Goal: Task Accomplishment & Management: Manage account settings

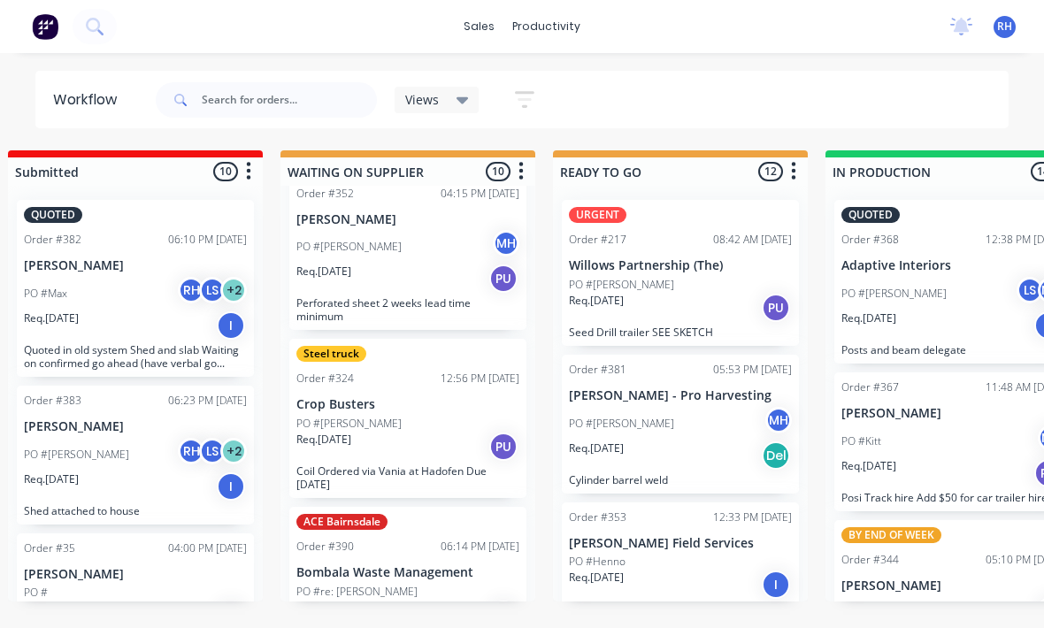
scroll to position [19, 0]
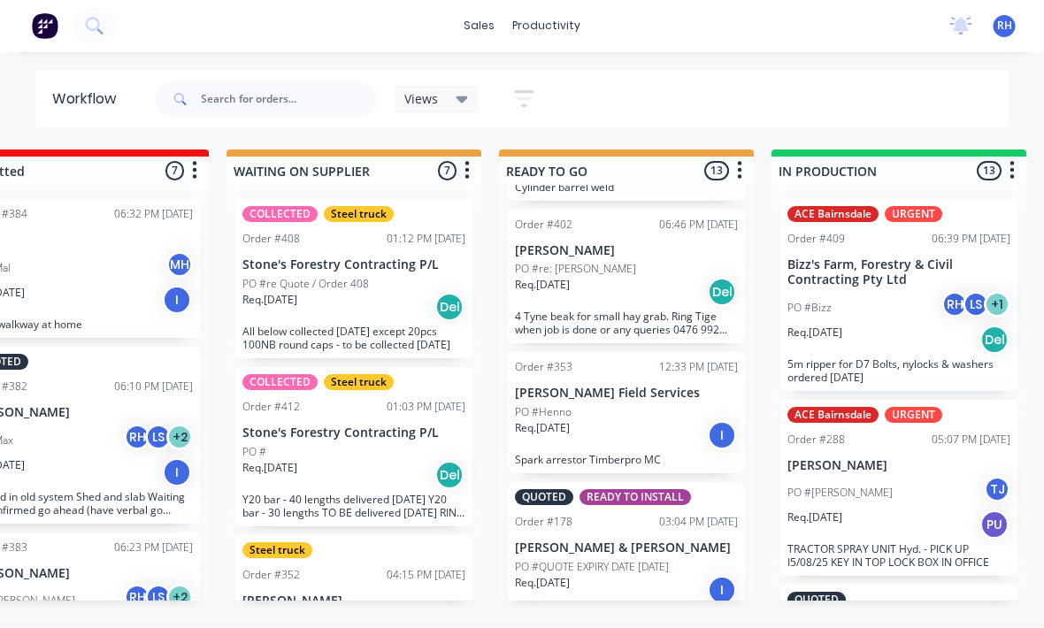
scroll to position [24, 357]
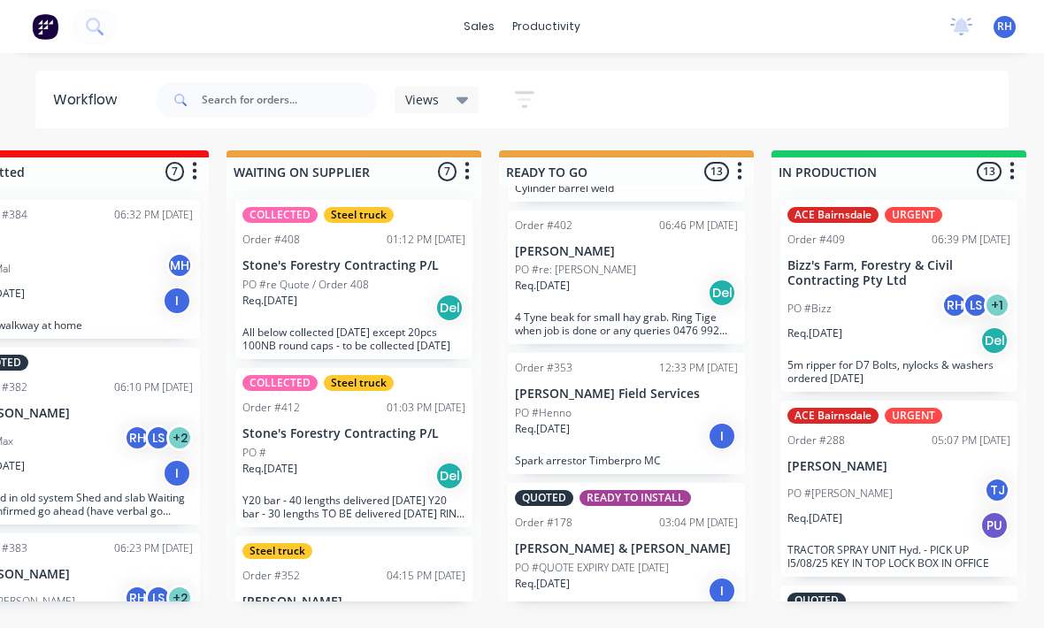
click at [646, 311] on p "4 Tyne beak for small hay grab. Ring Tige when job is done or any queries 0476 …" at bounding box center [626, 324] width 223 height 27
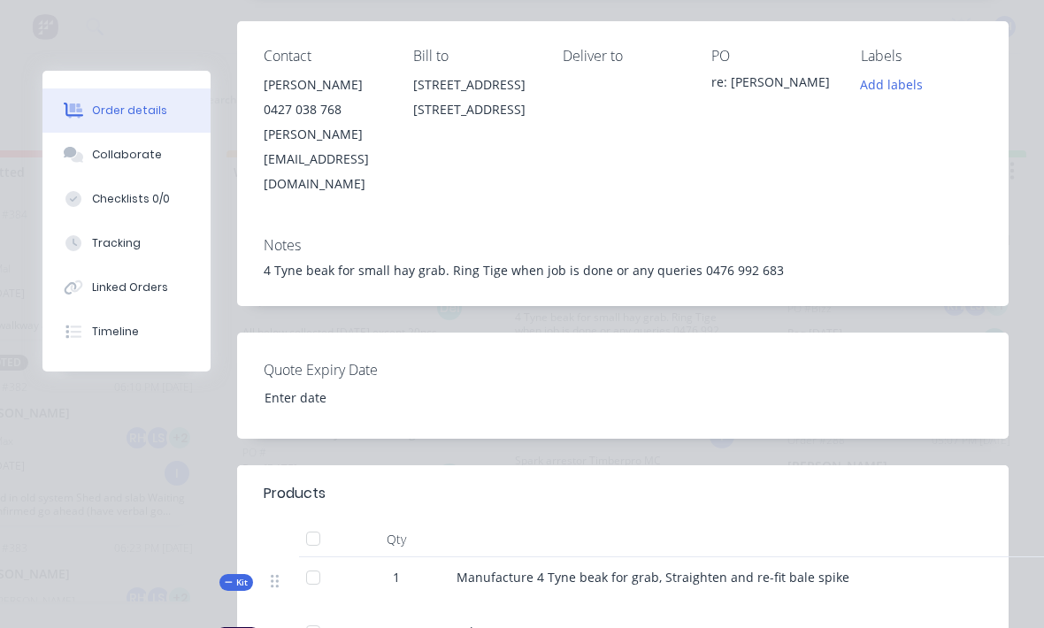
scroll to position [289, 0]
click at [138, 164] on button "Collaborate" at bounding box center [126, 155] width 168 height 44
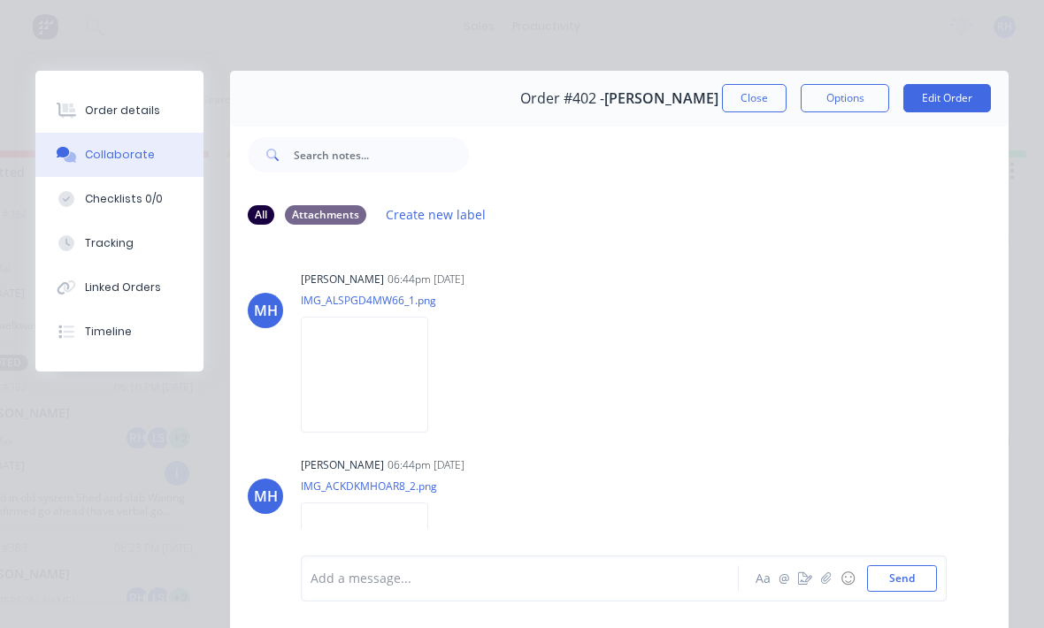
scroll to position [0, 0]
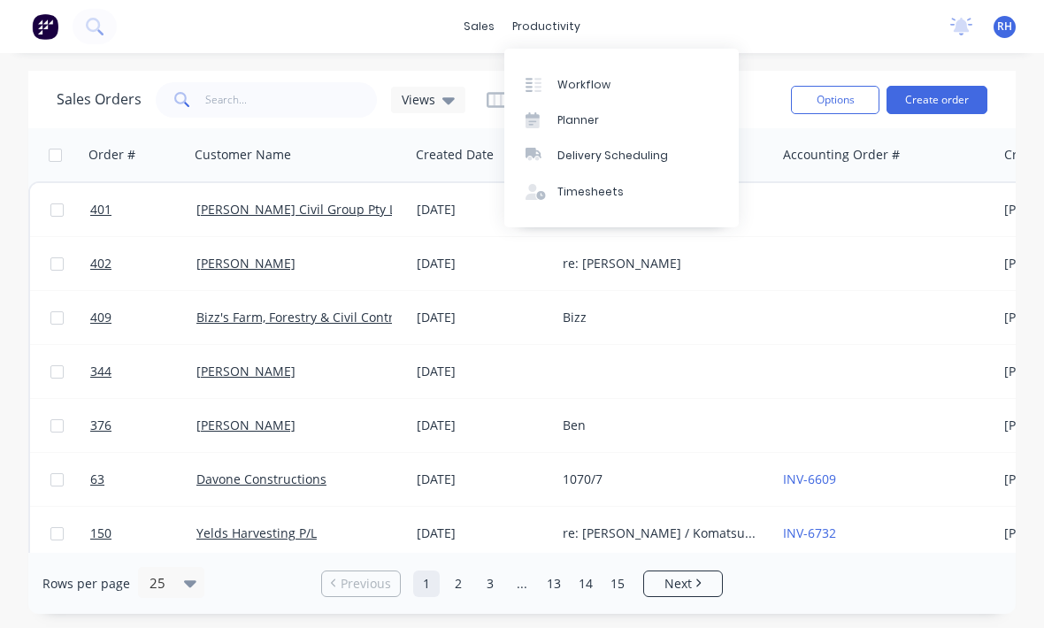
click at [604, 88] on div "Workflow" at bounding box center [584, 85] width 53 height 16
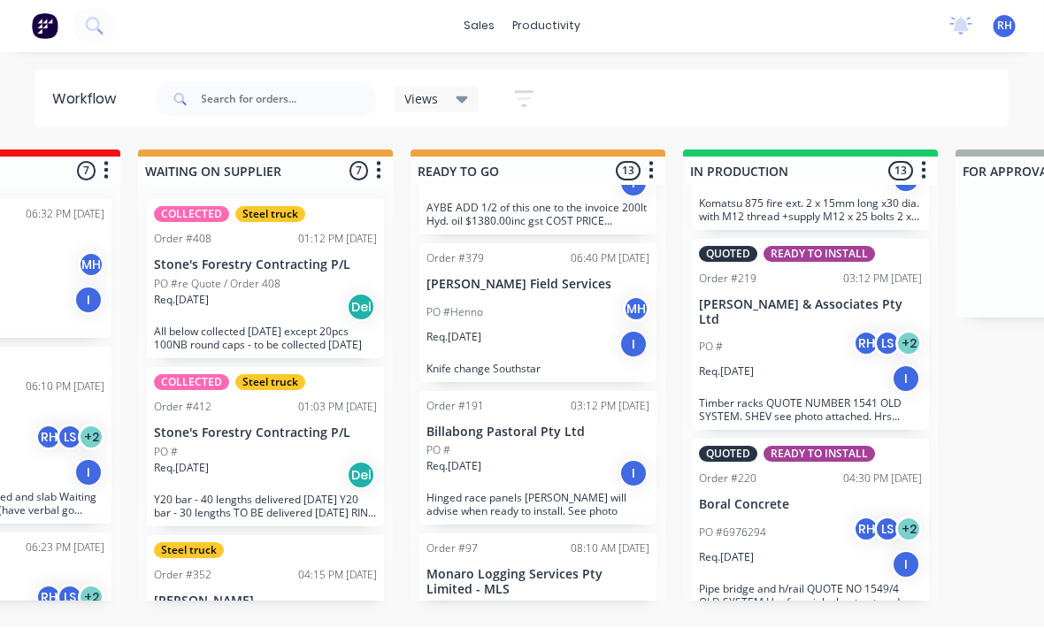
scroll to position [1658, 0]
click at [870, 396] on p "Timber racks QUOTE NUMBER 1541 OLD SYSTEM. SHEV see photo attached. Hrs entered…" at bounding box center [811, 409] width 223 height 27
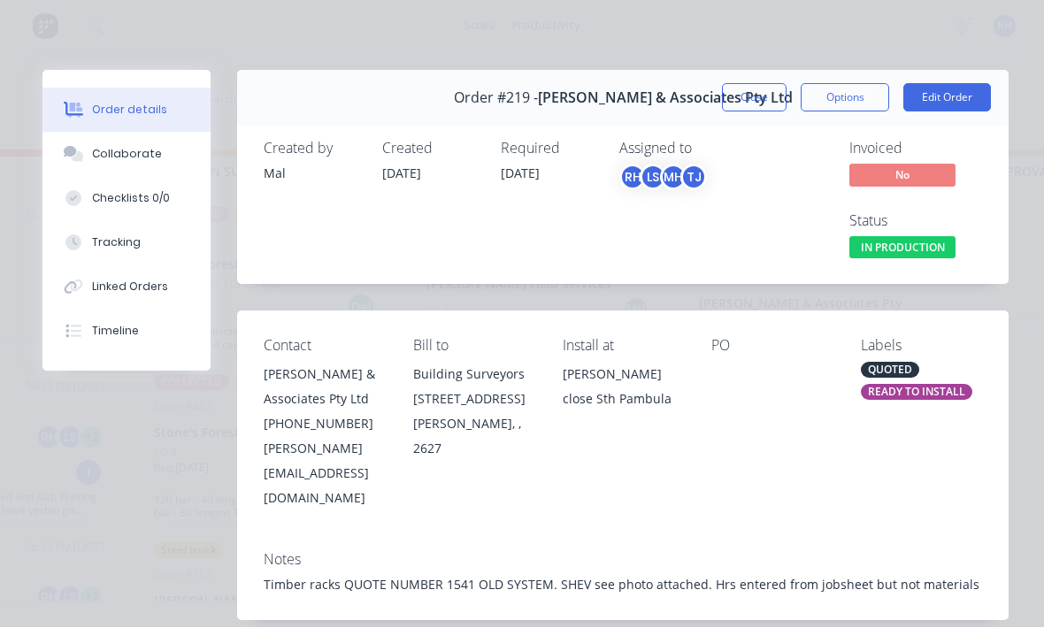
scroll to position [0, 0]
click at [750, 99] on button "Close" at bounding box center [754, 98] width 65 height 28
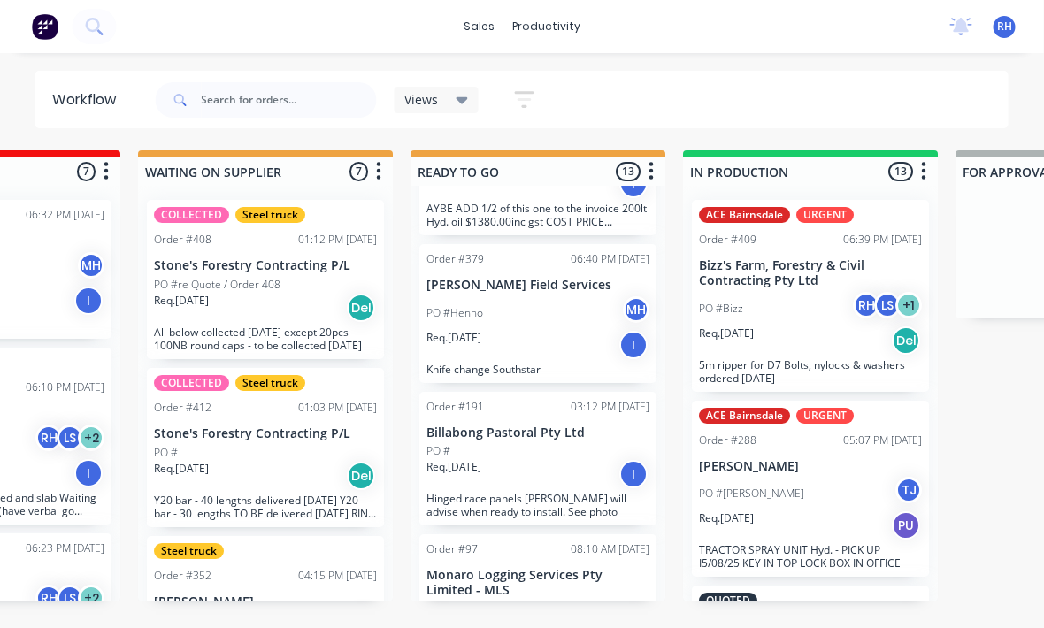
click at [845, 355] on div "ACE Bairnsdale URGENT Order #409 06:39 PM 15/08/25 Bizz's Farm, Forestry & Civi…" at bounding box center [811, 296] width 237 height 192
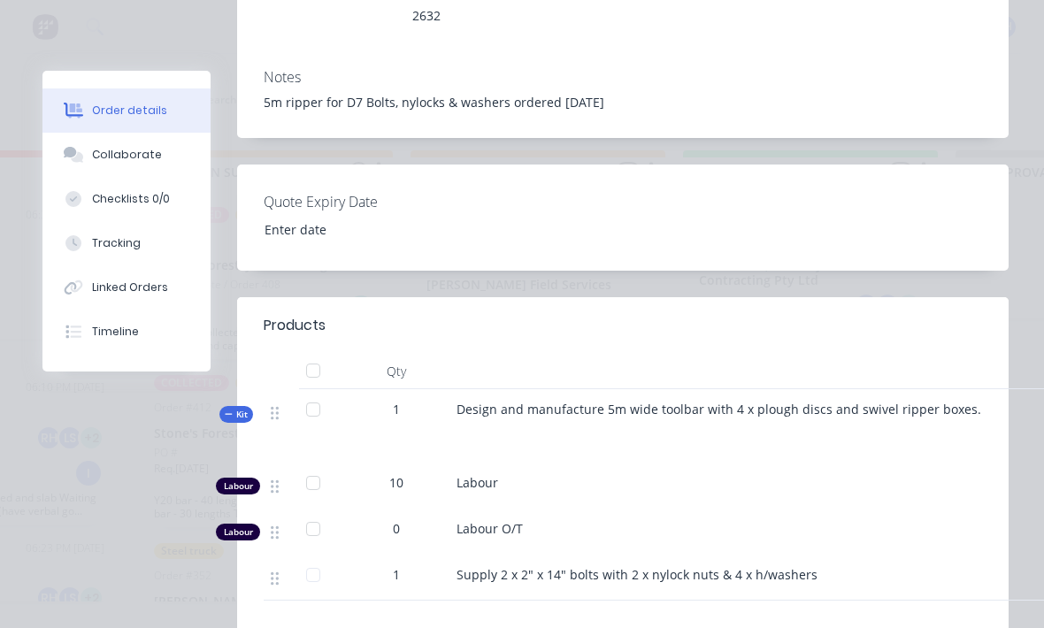
scroll to position [485, 0]
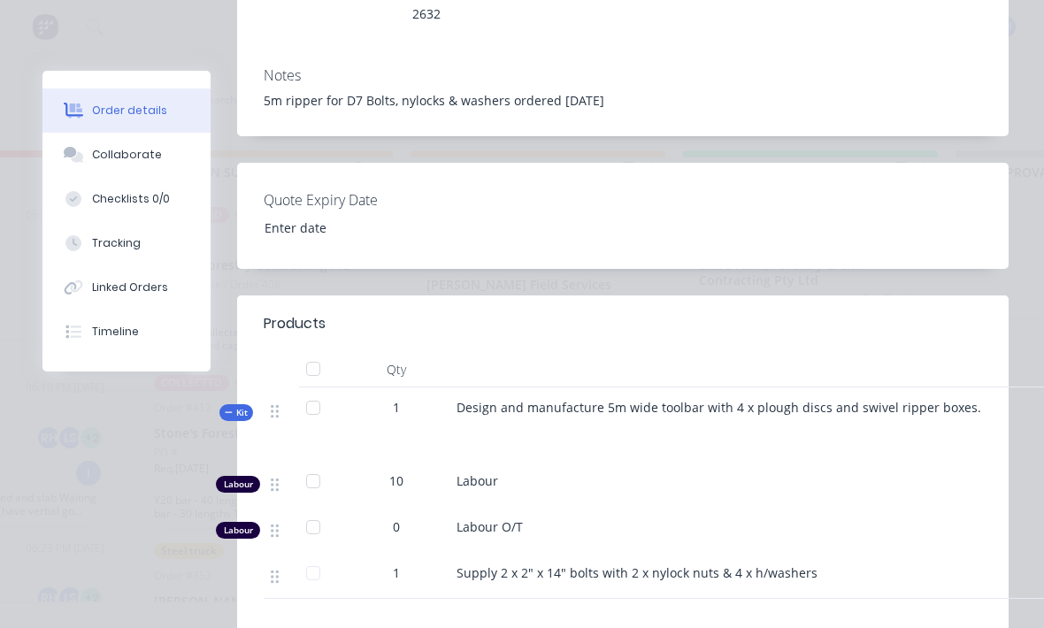
click at [137, 165] on button "Collaborate" at bounding box center [126, 155] width 168 height 44
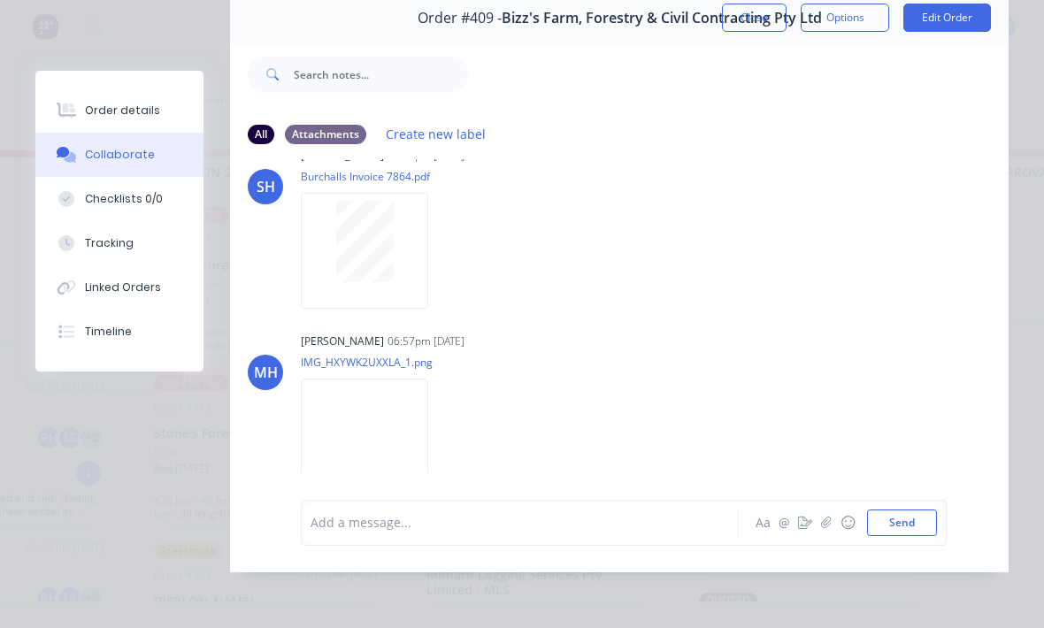
scroll to position [121, 0]
click at [150, 124] on button "Order details" at bounding box center [119, 110] width 168 height 44
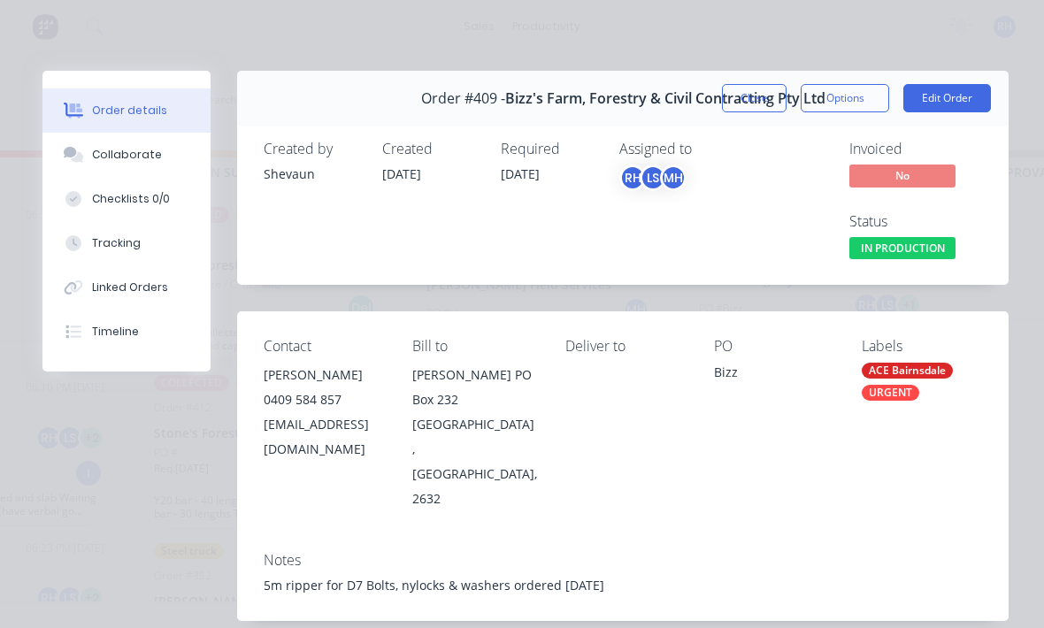
scroll to position [0, 0]
click at [753, 91] on button "Close" at bounding box center [754, 98] width 65 height 28
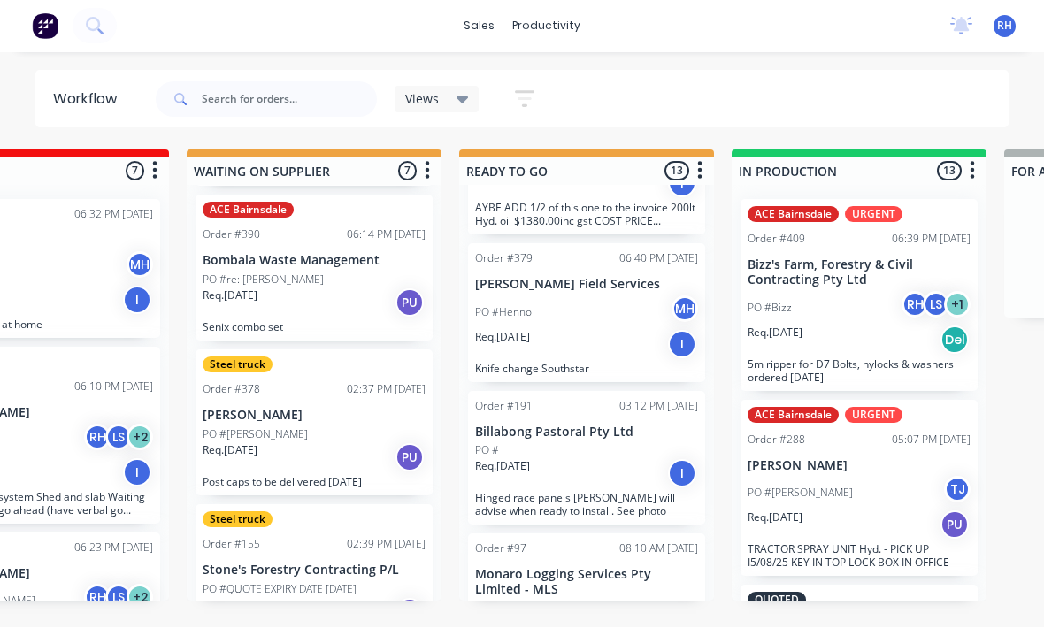
scroll to position [32, 396]
click at [337, 254] on p "Bombala Waste Management" at bounding box center [315, 261] width 223 height 15
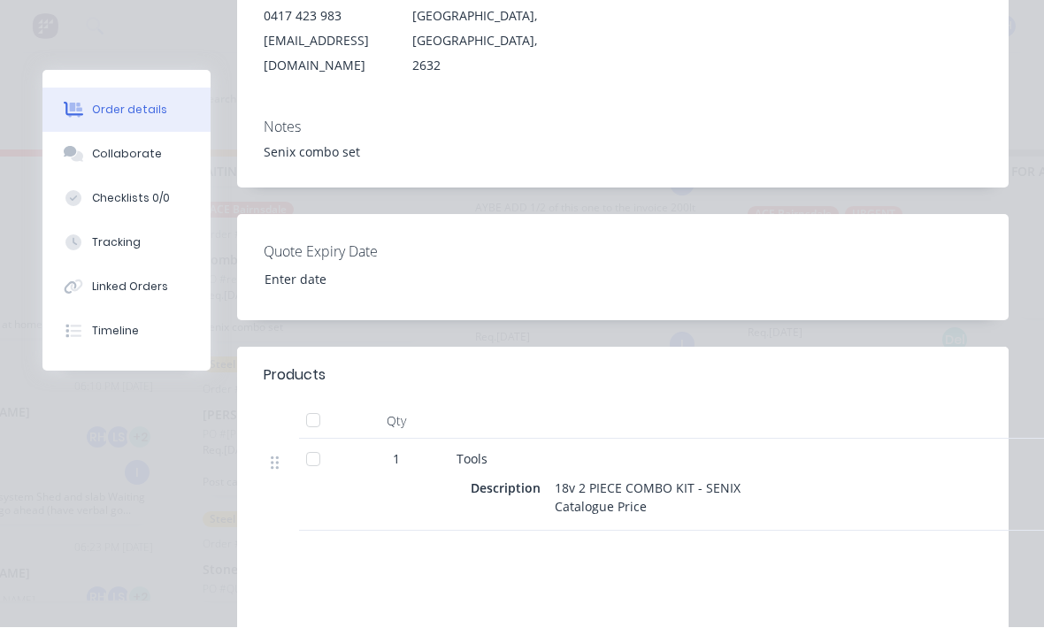
scroll to position [386, 0]
